Goal: Information Seeking & Learning: Learn about a topic

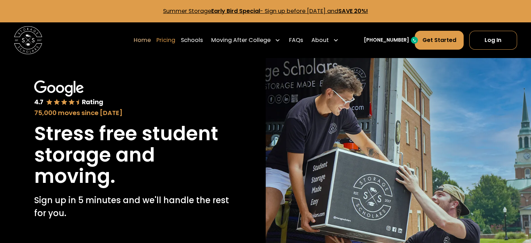
click at [175, 40] on link "Pricing" at bounding box center [165, 40] width 19 height 20
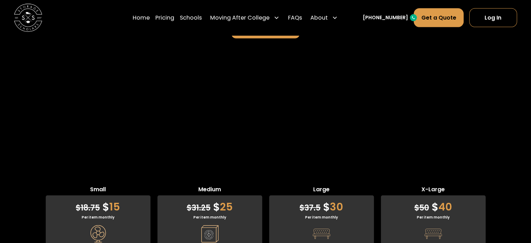
scroll to position [1628, 0]
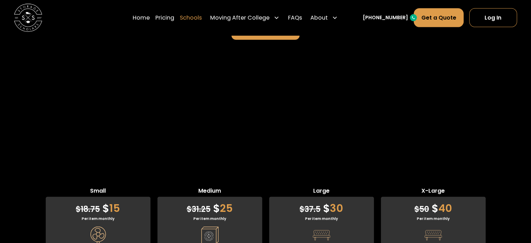
click at [200, 22] on link "Schools" at bounding box center [191, 18] width 22 height 20
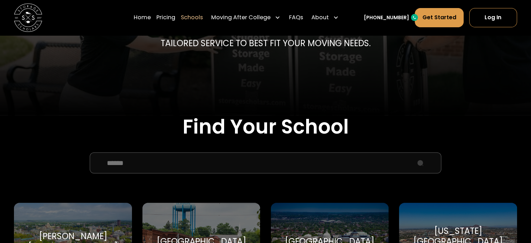
scroll to position [209, 0]
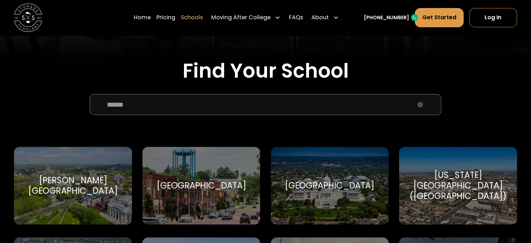
click at [197, 113] on input "School Select Form" at bounding box center [265, 104] width 351 height 21
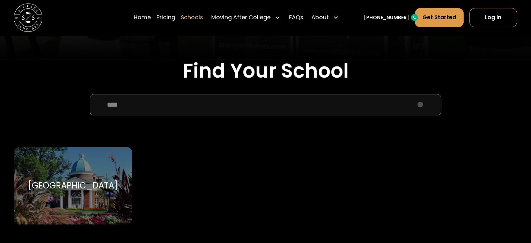
type input "****"
click at [89, 192] on div "High Point University High Point University" at bounding box center [73, 185] width 118 height 77
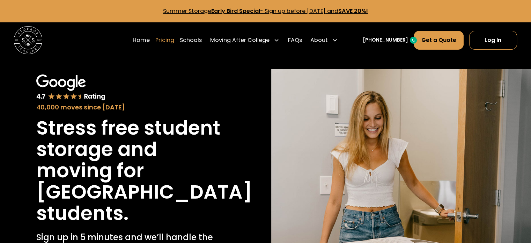
click at [174, 44] on link "Pricing" at bounding box center [164, 40] width 19 height 20
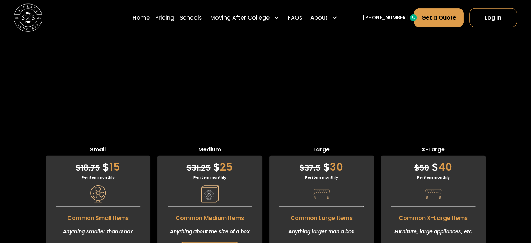
scroll to position [1822, 0]
